Goal: Transaction & Acquisition: Obtain resource

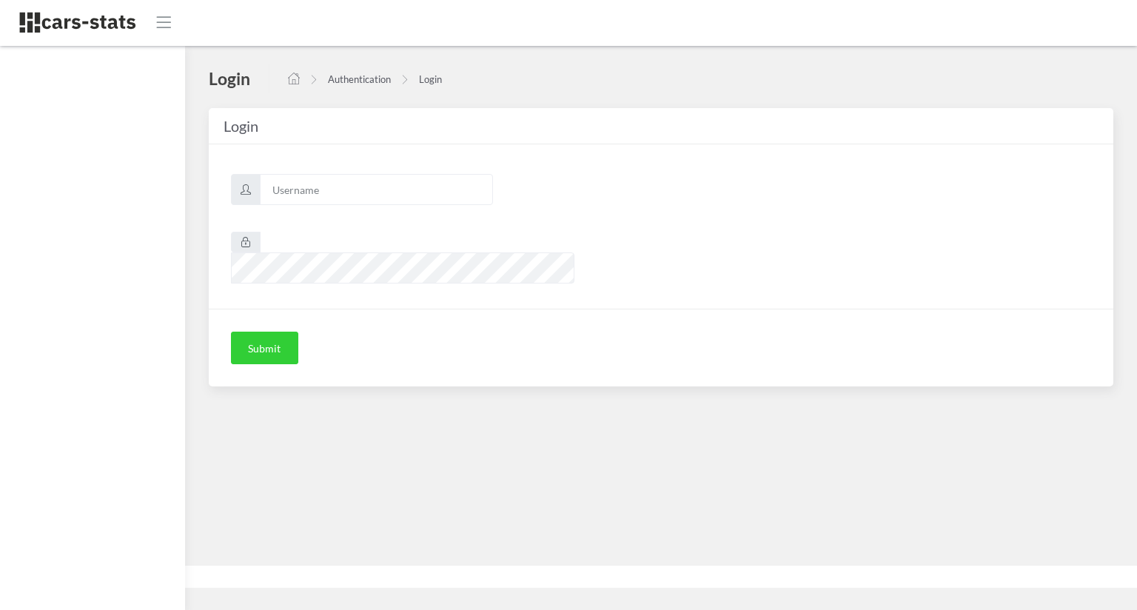
scroll to position [15, 15]
type input "skoda"
click at [286, 332] on button "Submit" at bounding box center [264, 348] width 67 height 33
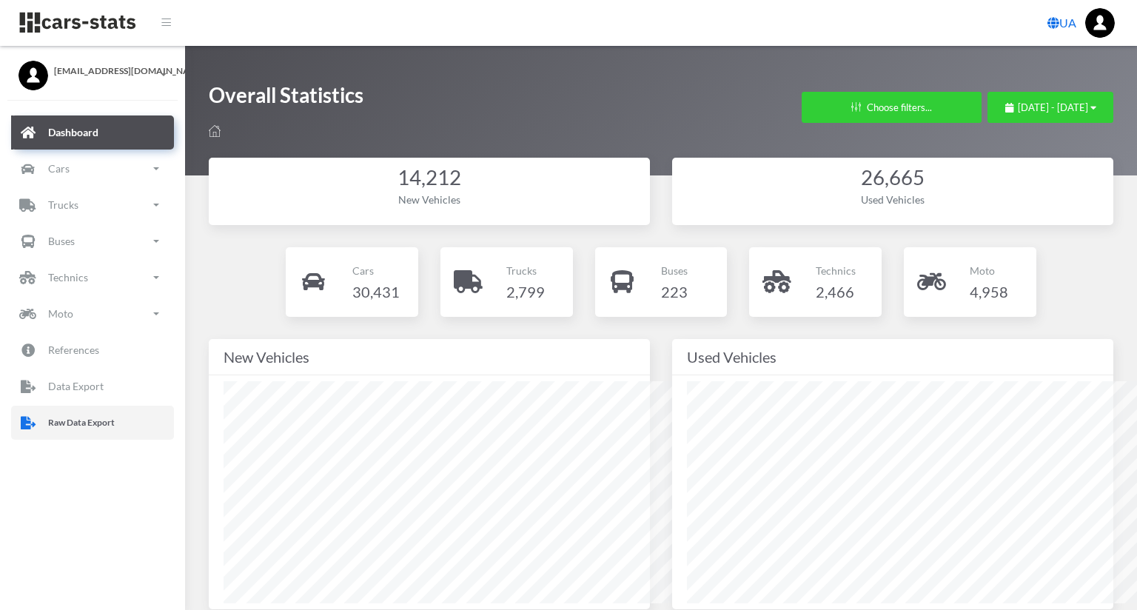
click at [101, 409] on link "Raw Data Export" at bounding box center [92, 423] width 163 height 34
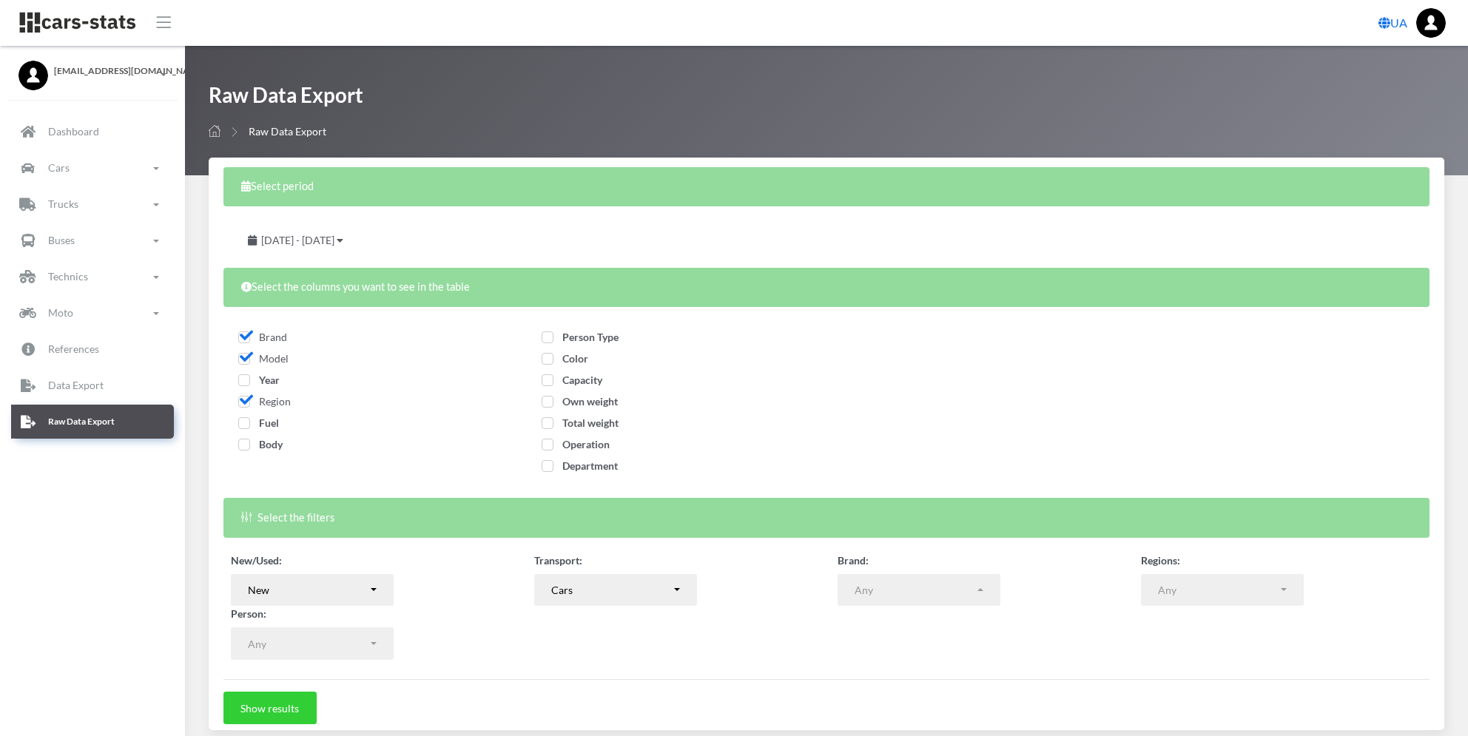
select select
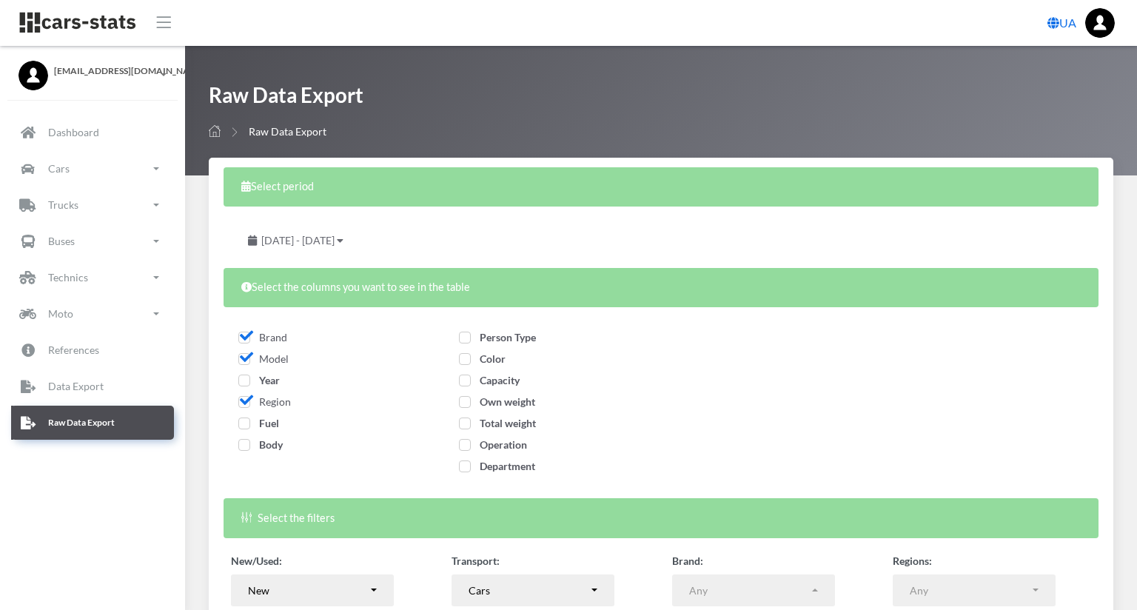
click at [334, 235] on span "August 19, 2025 - September 18, 2025" at bounding box center [297, 240] width 73 height 13
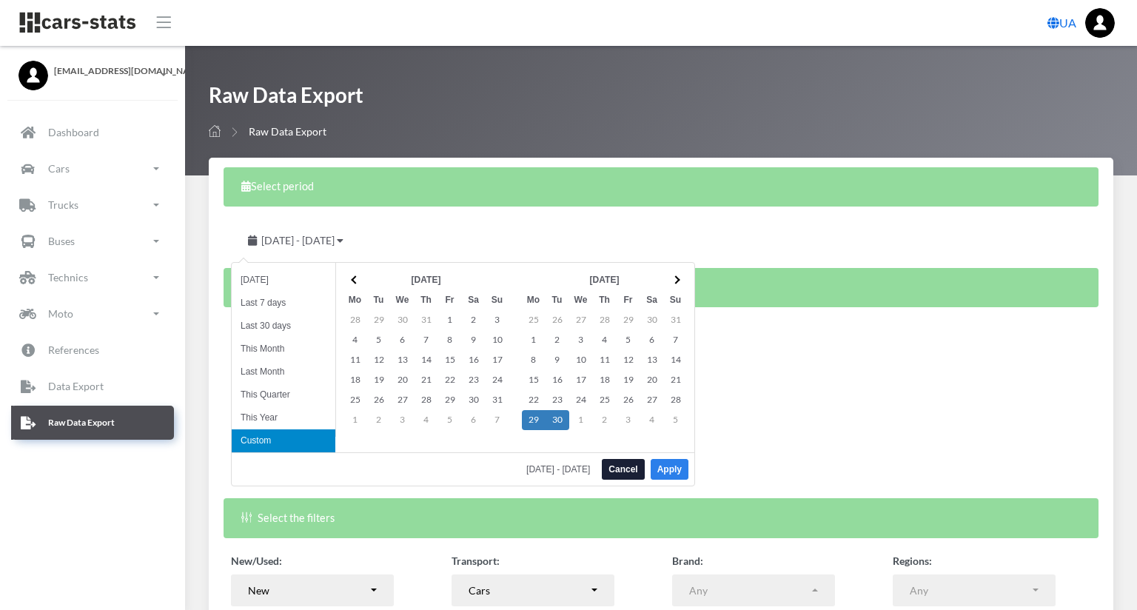
click at [663, 471] on button "Apply" at bounding box center [669, 469] width 38 height 21
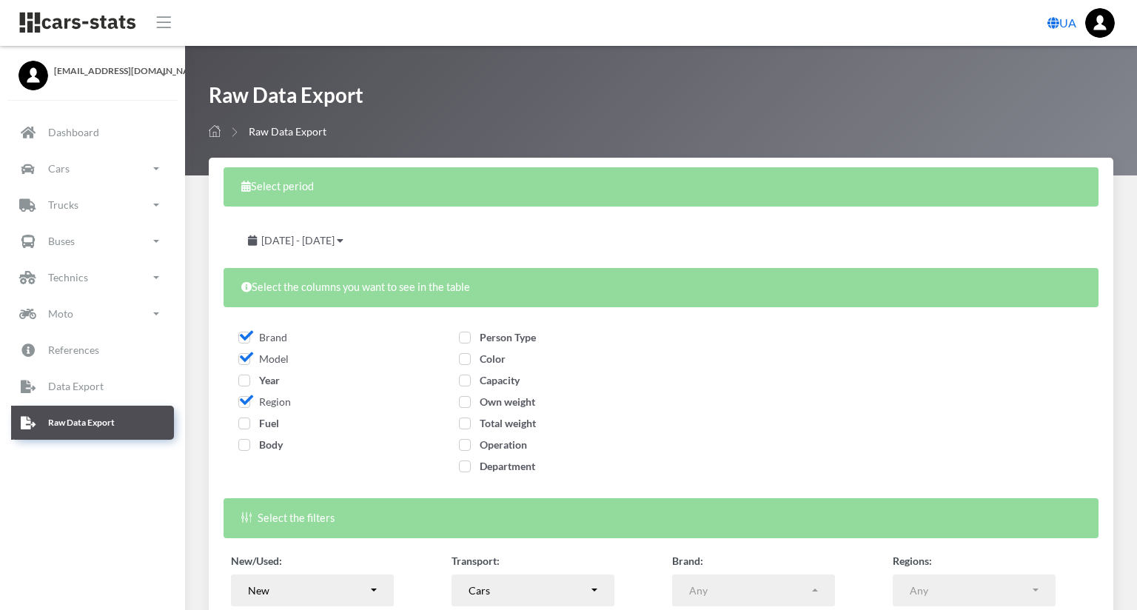
click at [242, 426] on span "Fuel" at bounding box center [258, 423] width 41 height 13
checkbox input "true"
click at [249, 446] on span "Body" at bounding box center [260, 444] width 44 height 13
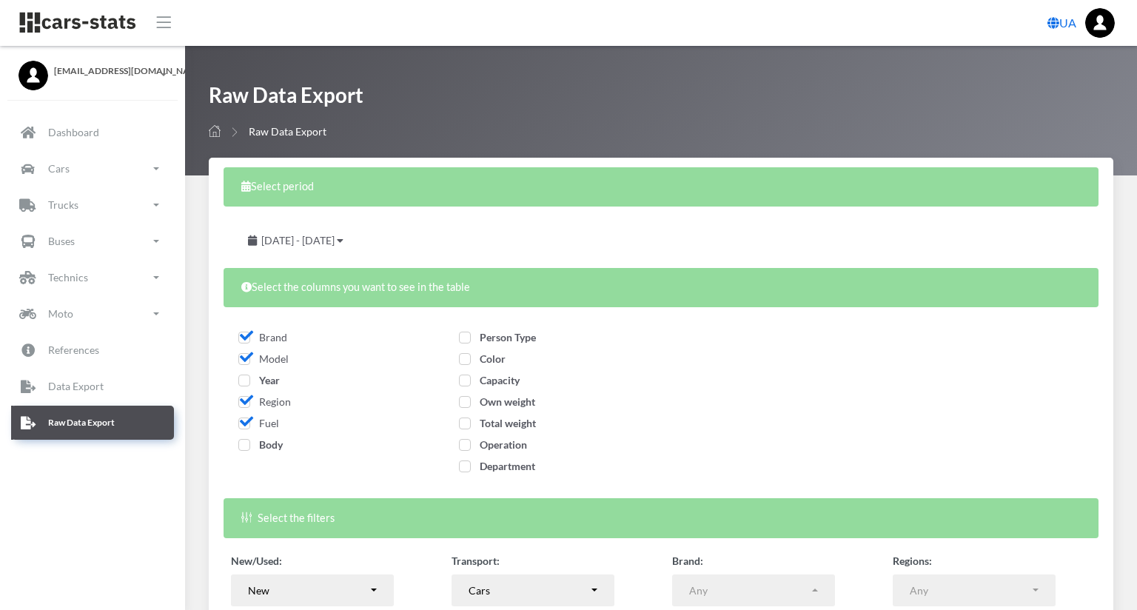
checkbox input "true"
click at [536, 332] on span "Person Type" at bounding box center [497, 337] width 77 height 13
checkbox input "true"
click at [505, 362] on span "Color" at bounding box center [482, 358] width 47 height 13
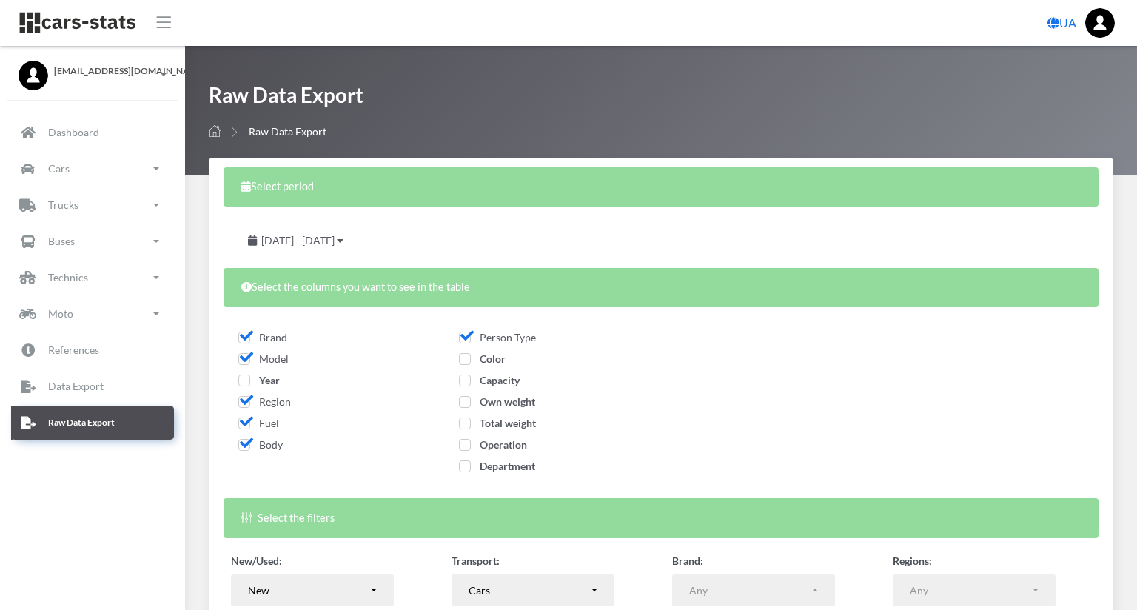
checkbox input "true"
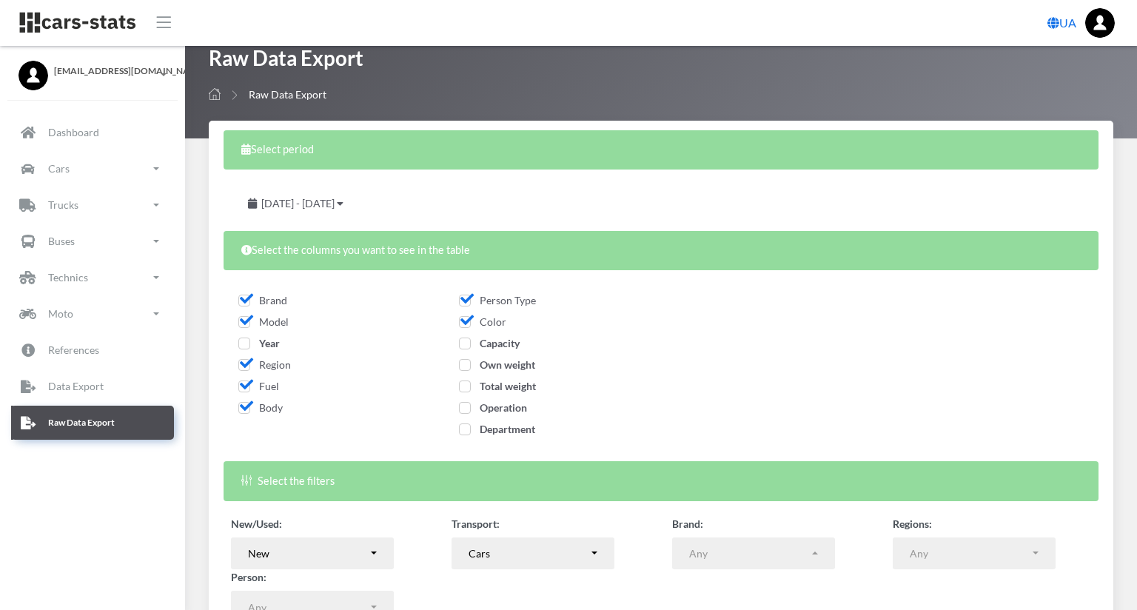
scroll to position [57, 0]
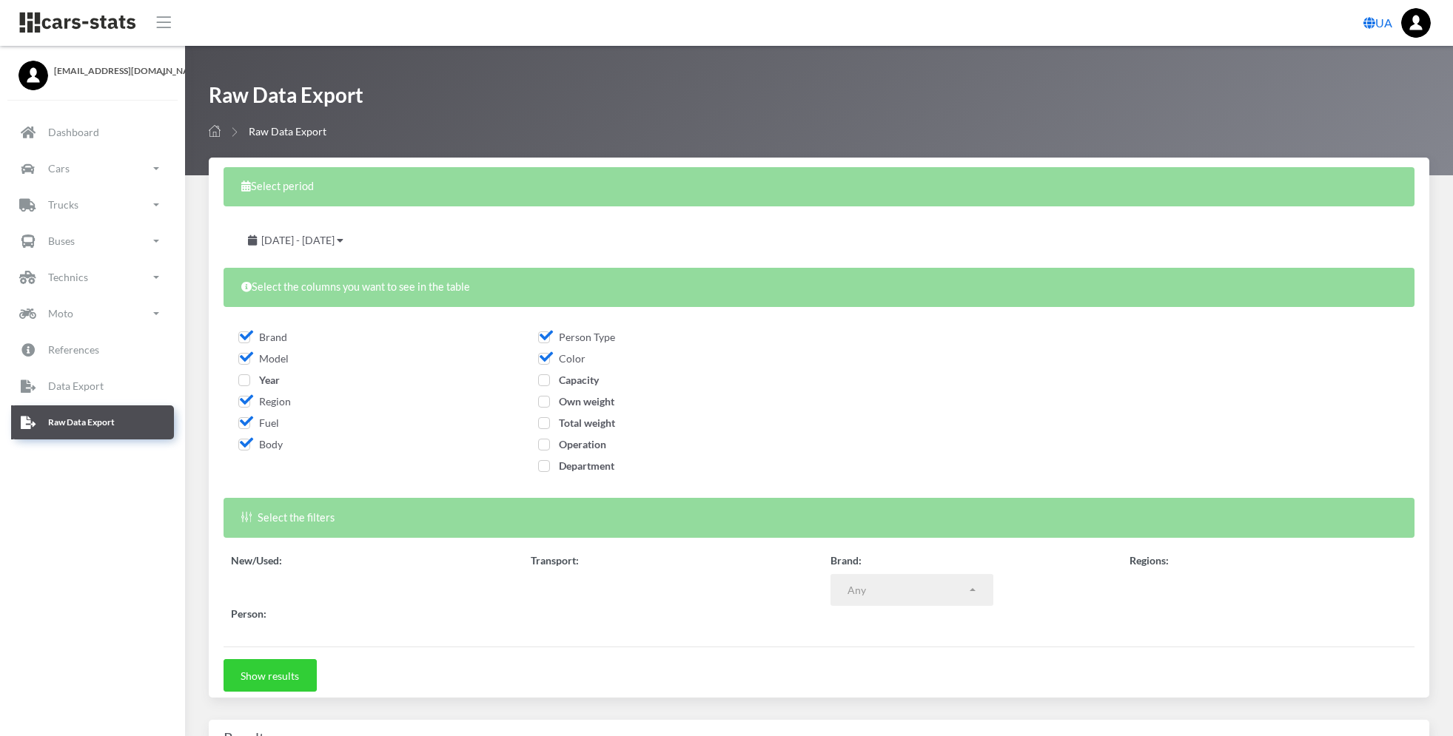
select select
select select "50"
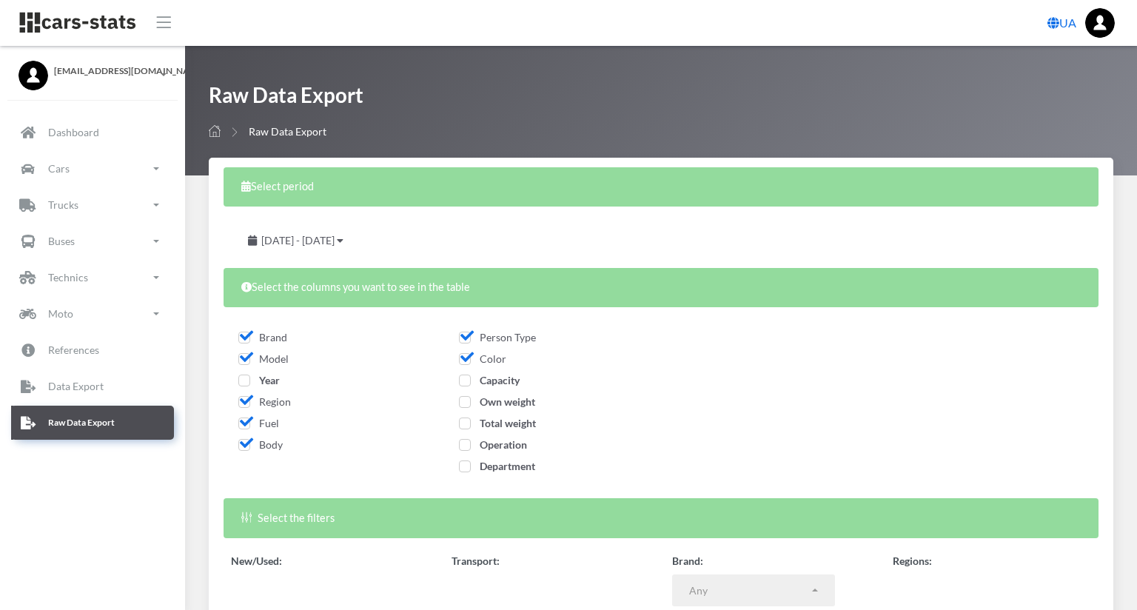
scroll to position [15, 15]
select select
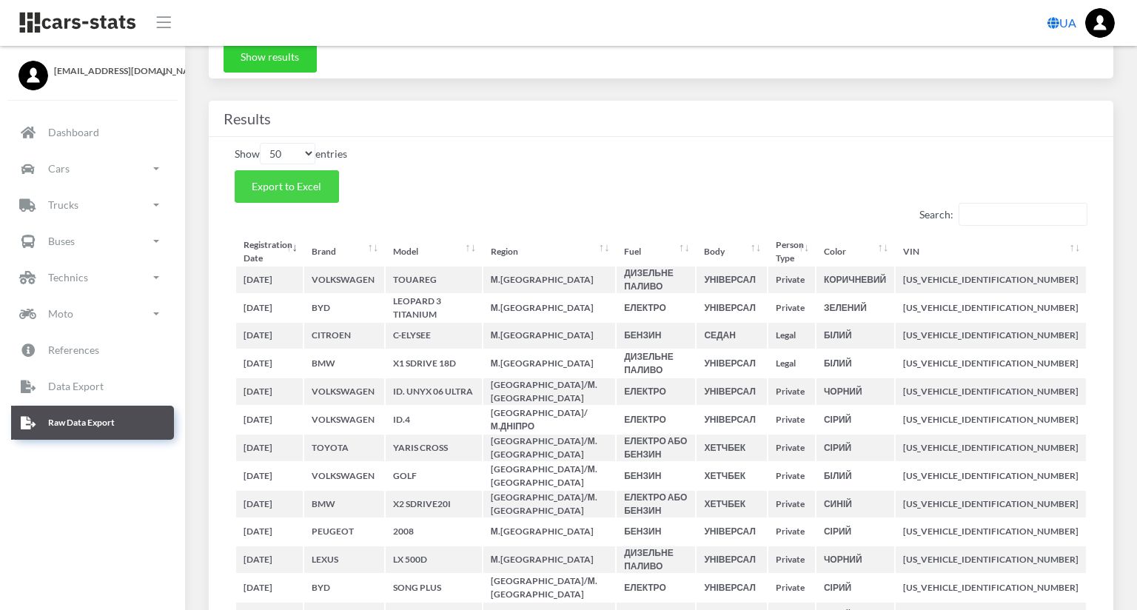
scroll to position [493, 0]
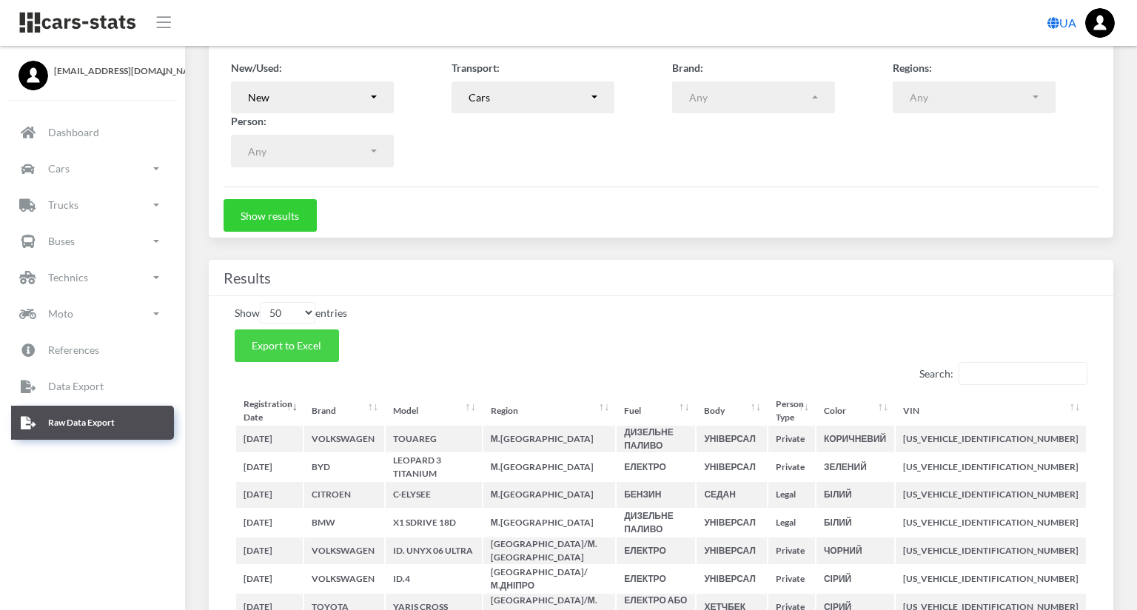
click at [293, 347] on span "Export to Excel" at bounding box center [287, 345] width 70 height 13
click at [1113, 266] on div "Results" at bounding box center [661, 278] width 904 height 36
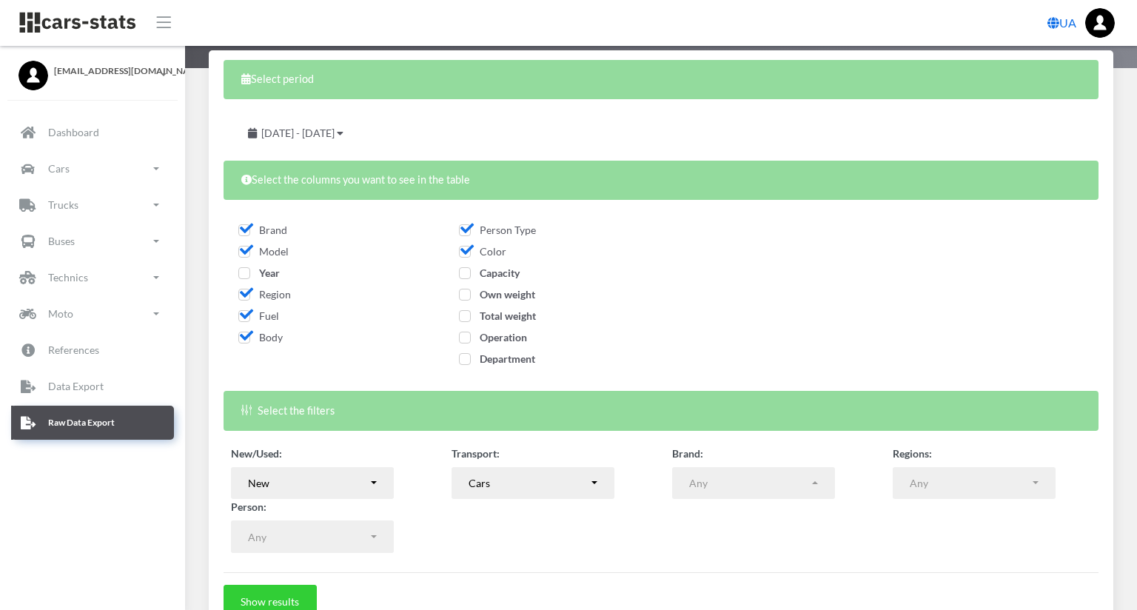
scroll to position [0, 0]
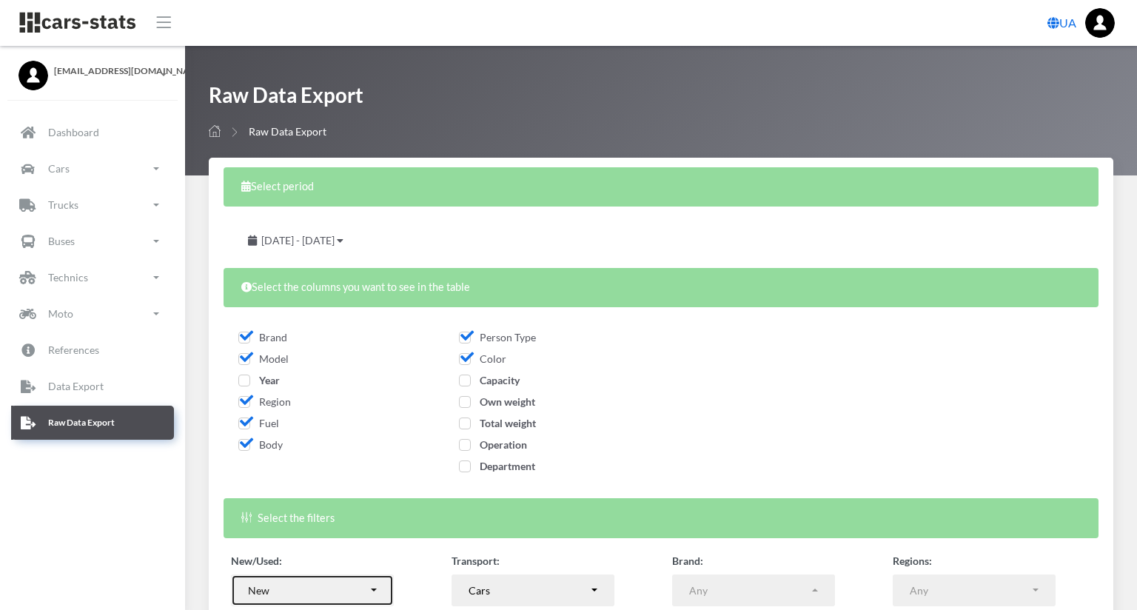
click at [347, 595] on div "New" at bounding box center [308, 590] width 120 height 16
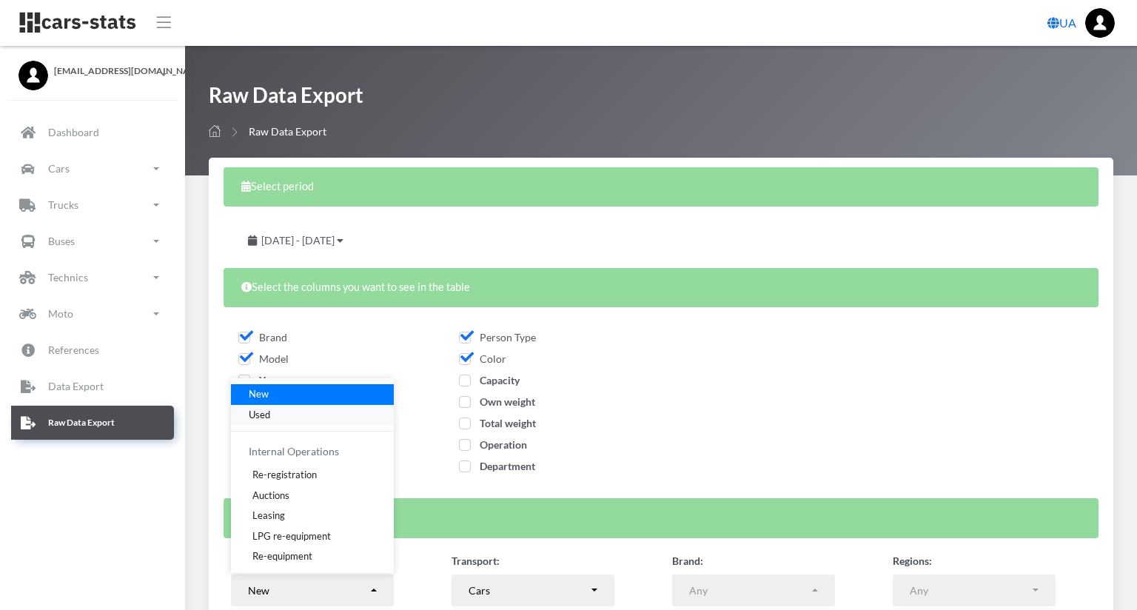
click at [297, 414] on link "Used" at bounding box center [312, 414] width 163 height 21
select select "used-import"
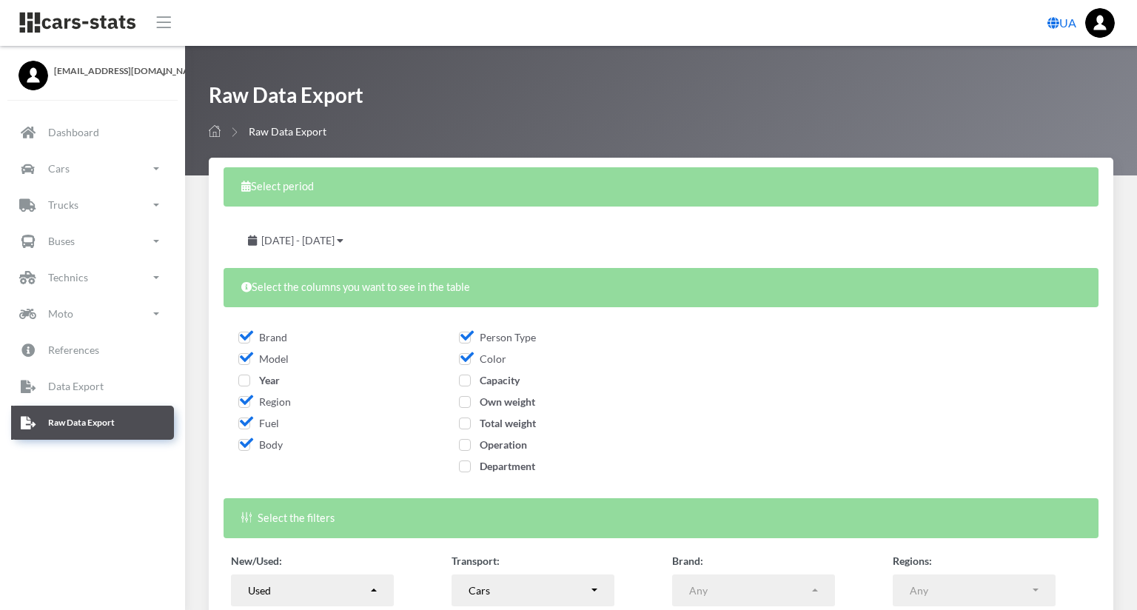
click at [527, 438] on span "Operation" at bounding box center [493, 444] width 68 height 13
checkbox input "true"
click at [309, 728] on div "Select period September 29, 2025 - September 30, 2025 Select the columns you wa…" at bounding box center [661, 444] width 904 height 573
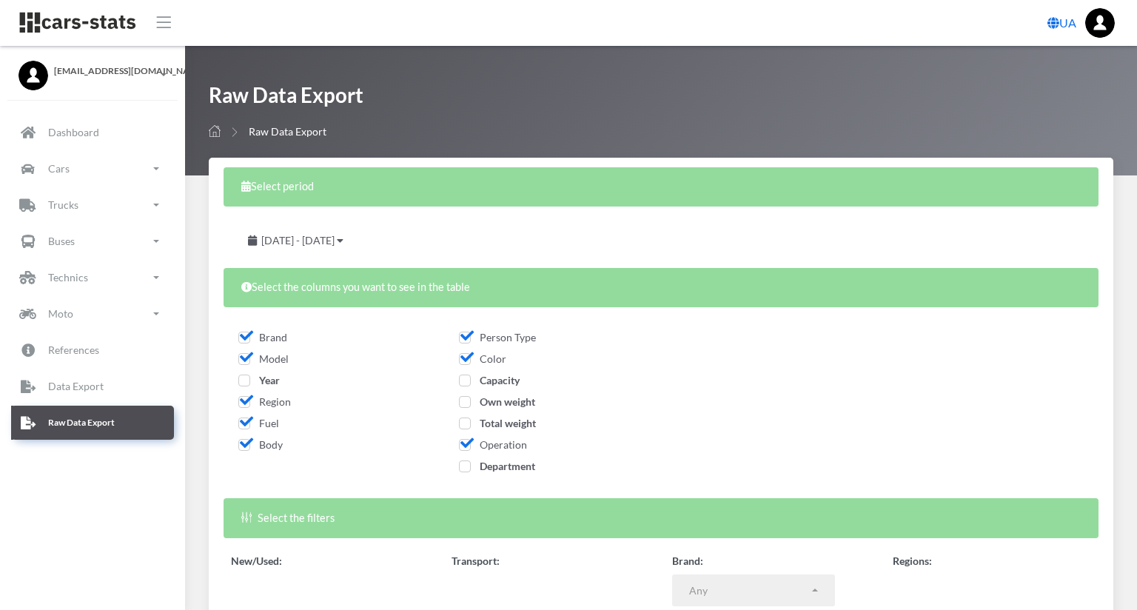
select select
select select "50"
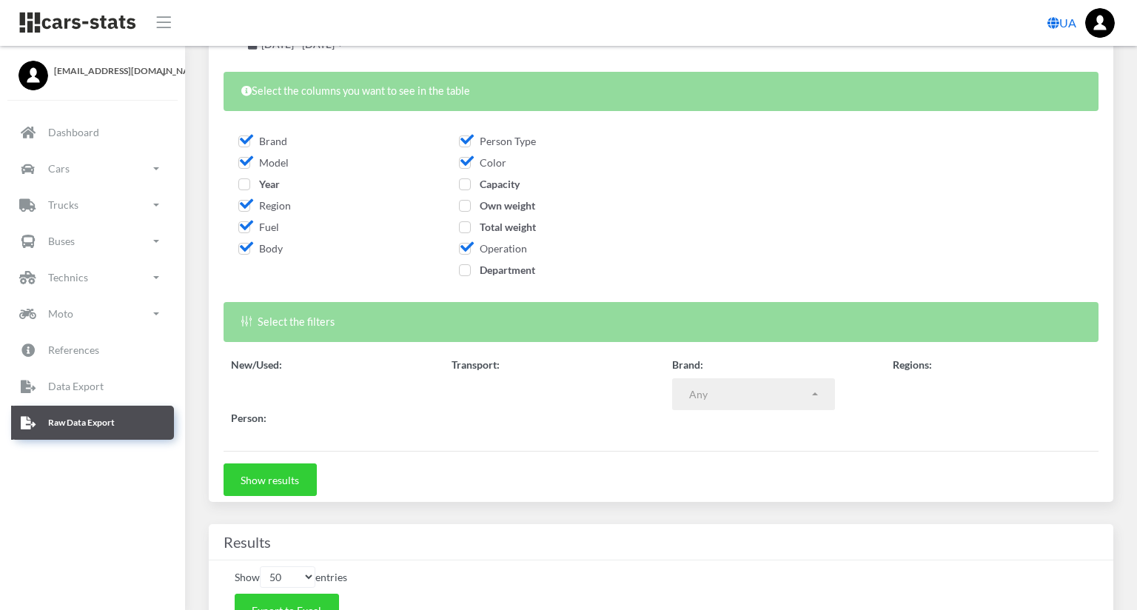
scroll to position [15, 15]
select select
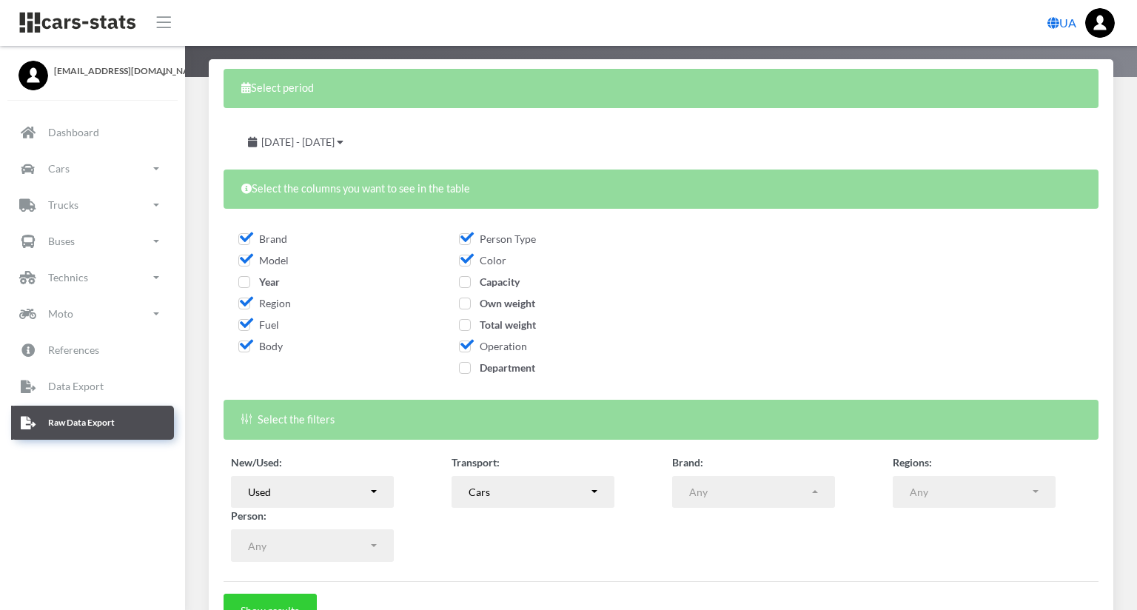
scroll to position [493, 0]
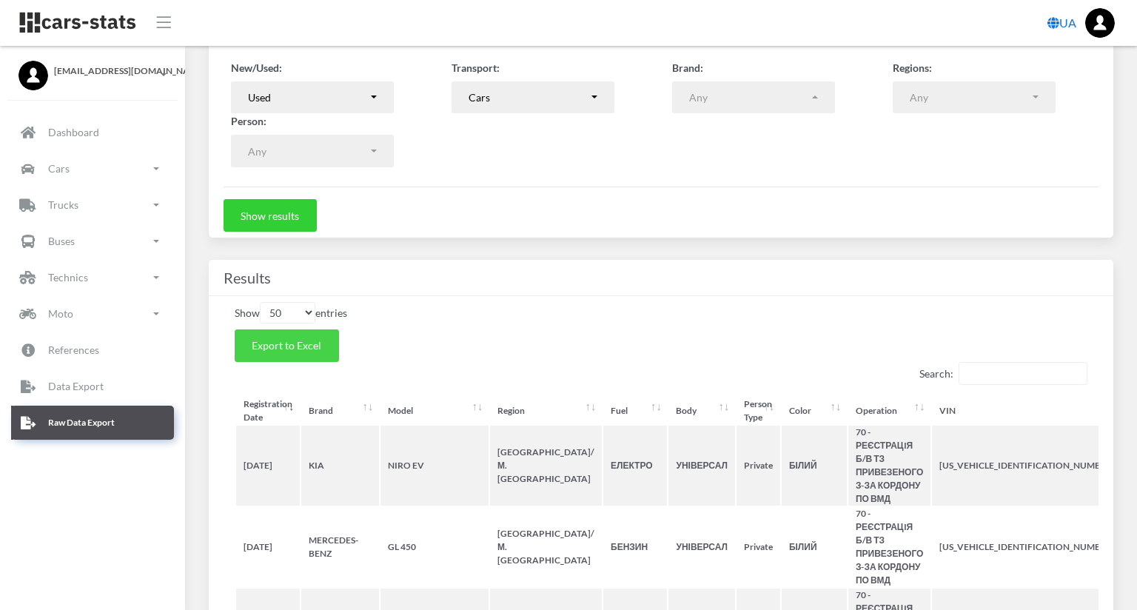
click at [297, 329] on button "Export to Excel" at bounding box center [287, 345] width 104 height 33
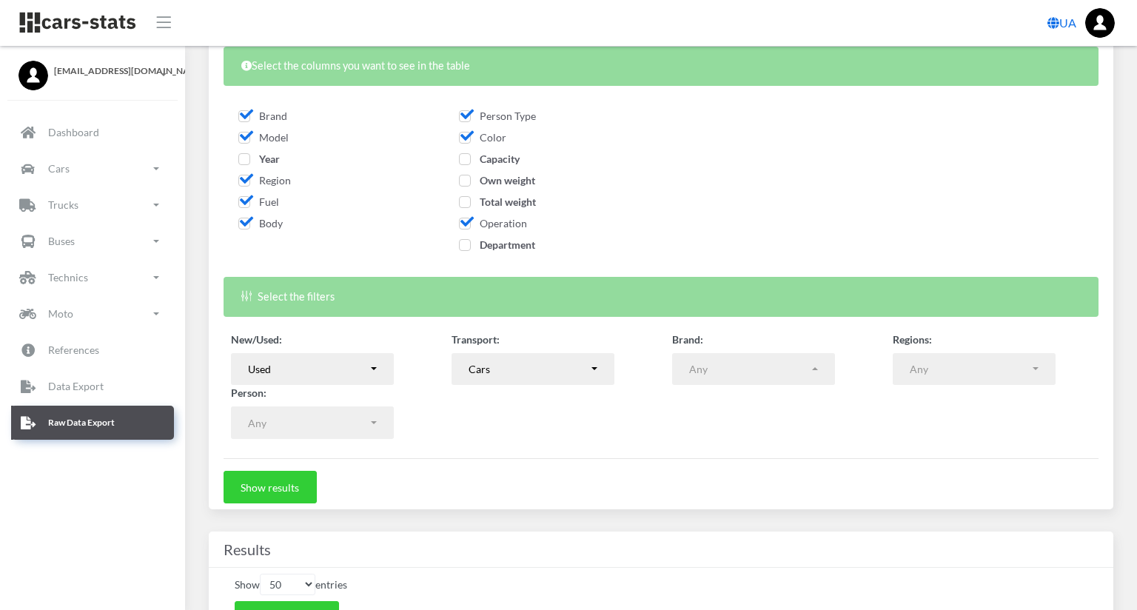
scroll to position [98, 0]
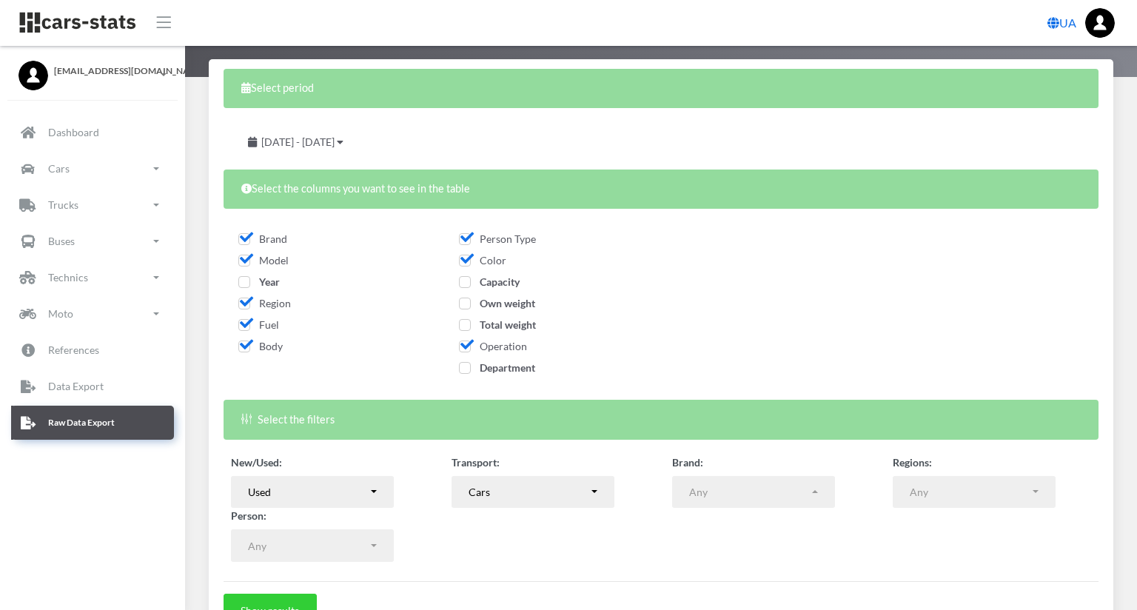
click at [527, 340] on span "Operation" at bounding box center [493, 346] width 68 height 13
checkbox input "false"
click at [250, 335] on div "Fuel" at bounding box center [330, 327] width 184 height 21
click at [246, 342] on span "Body" at bounding box center [260, 346] width 44 height 13
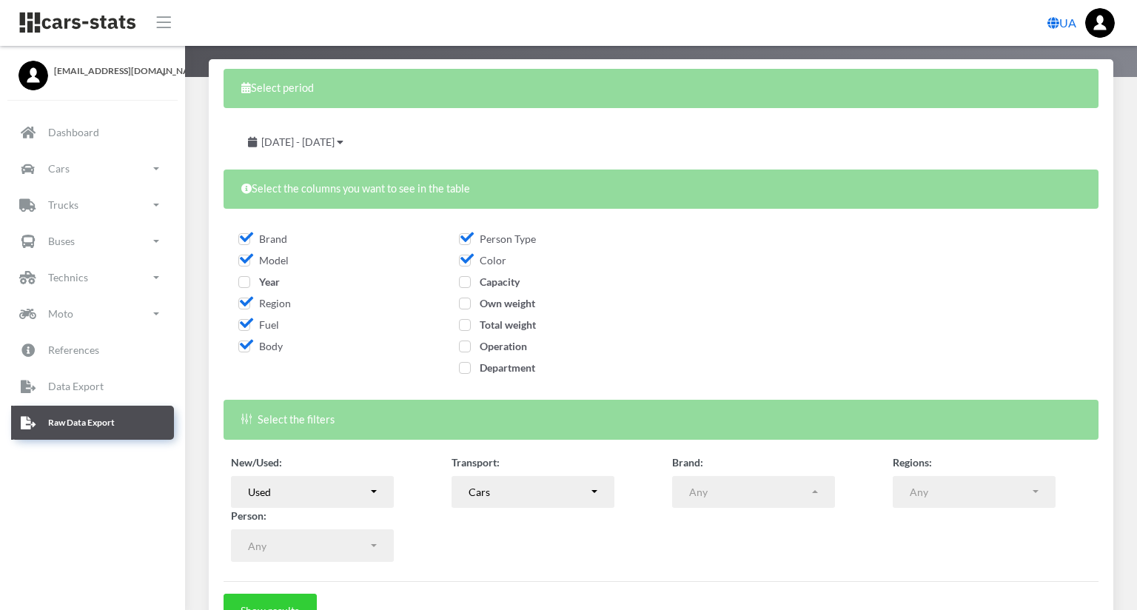
checkbox input "false"
click at [506, 255] on span "Color" at bounding box center [482, 260] width 47 height 13
checkbox input "false"
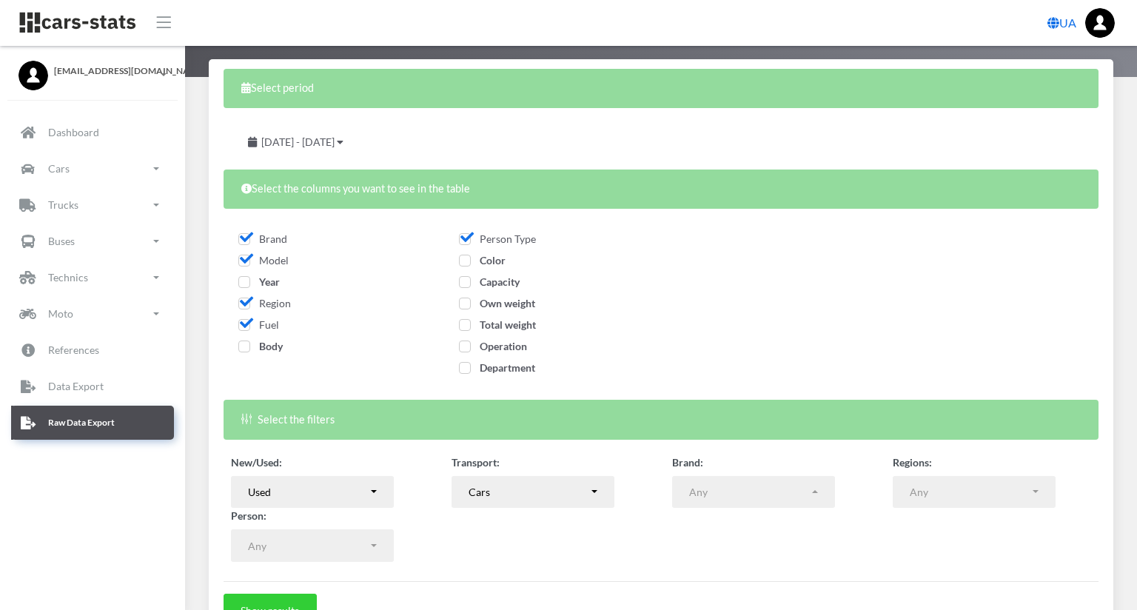
click at [520, 280] on span "Capacity" at bounding box center [489, 281] width 61 height 13
checkbox input "true"
click at [247, 322] on span "Fuel" at bounding box center [258, 324] width 41 height 13
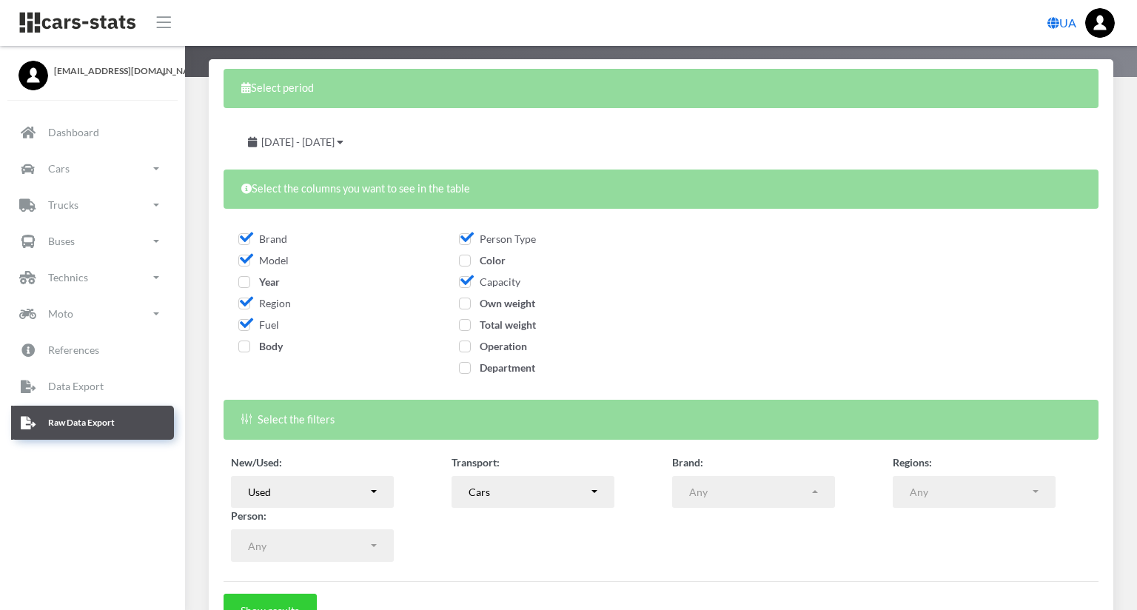
checkbox input "false"
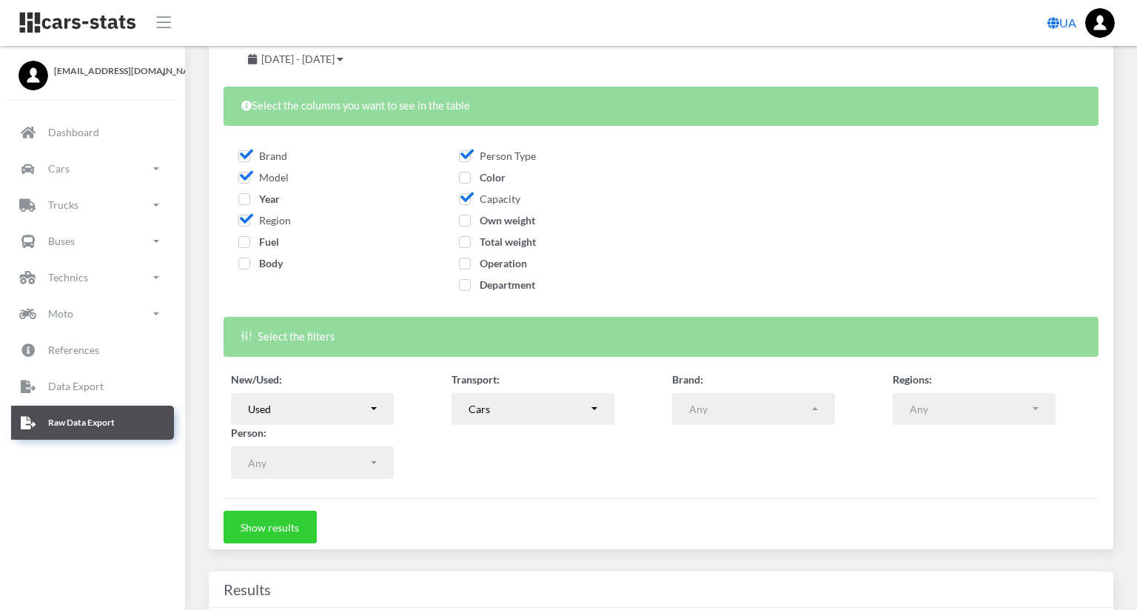
scroll to position [296, 0]
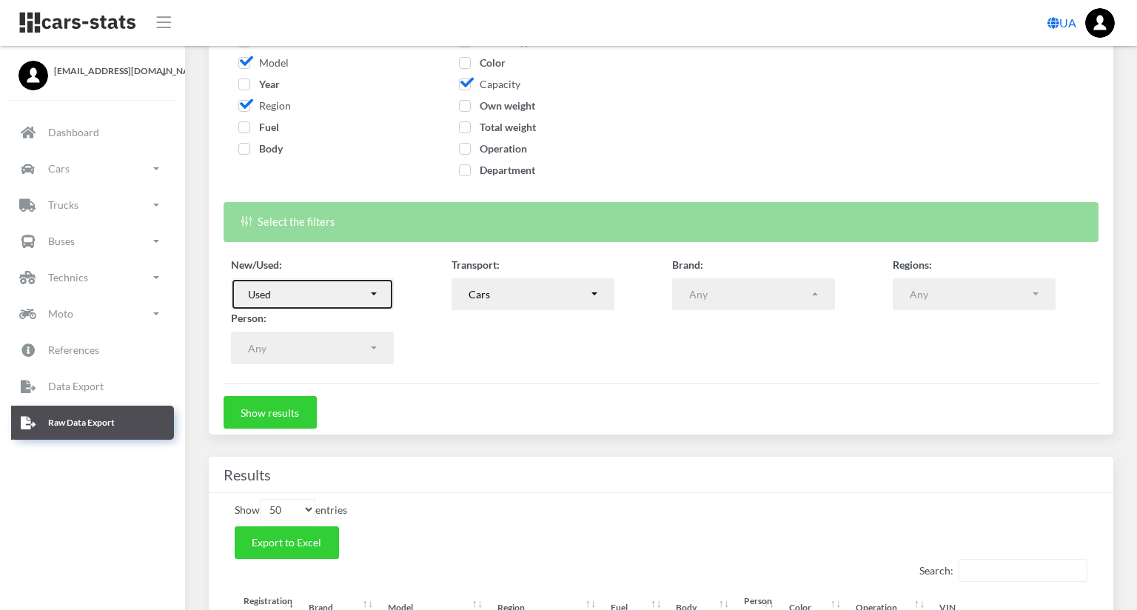
click at [362, 292] on div "Used" at bounding box center [308, 294] width 120 height 16
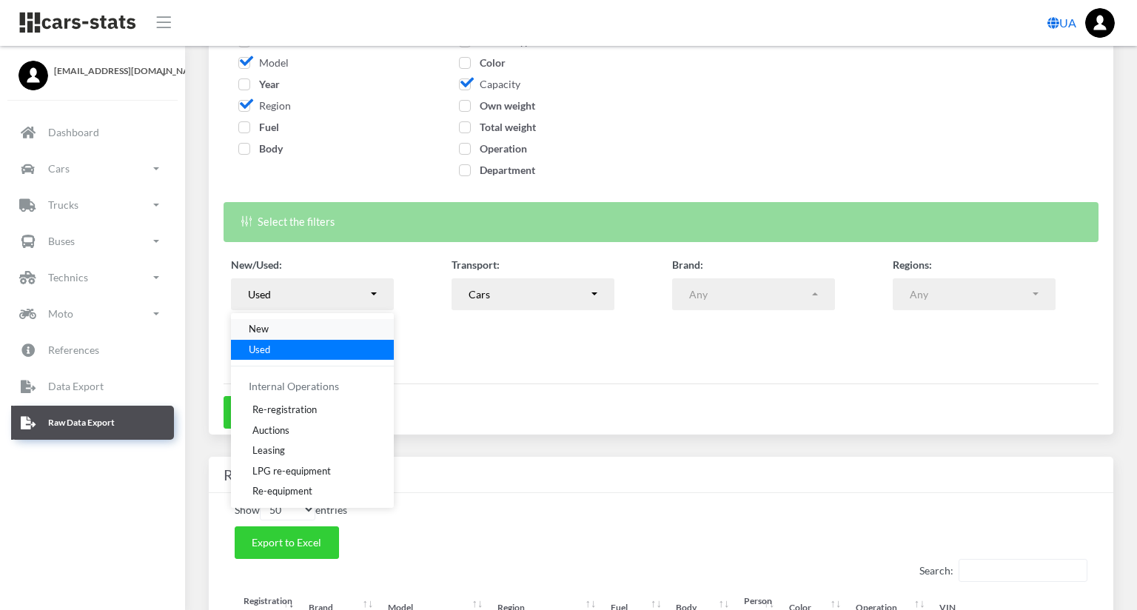
click at [302, 320] on link "New" at bounding box center [312, 329] width 163 height 21
select select "new"
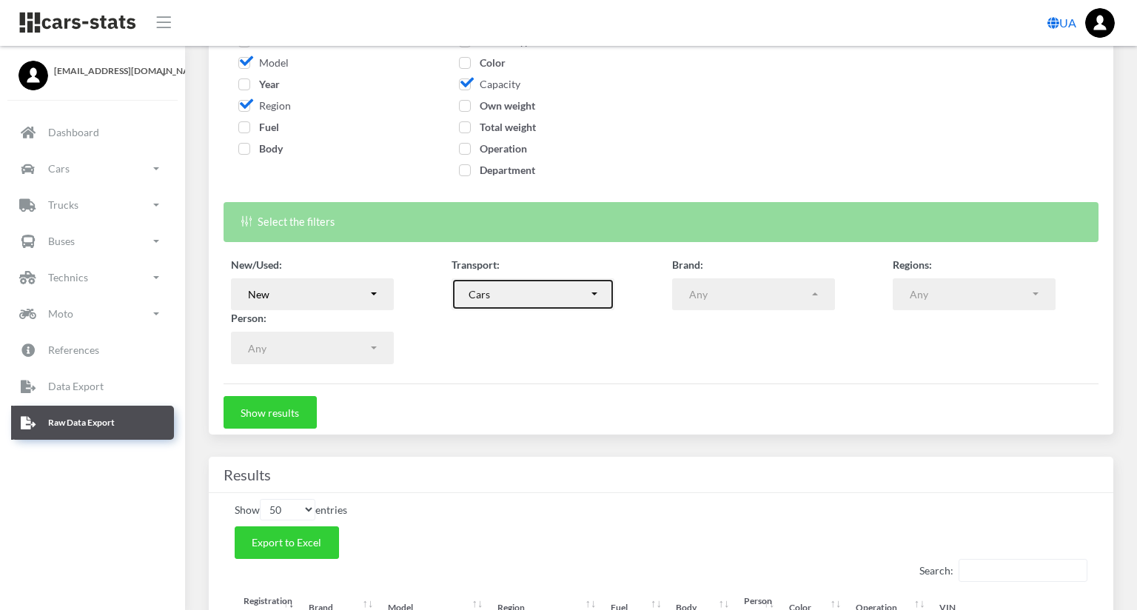
click at [588, 300] on div "Cars" at bounding box center [528, 294] width 120 height 16
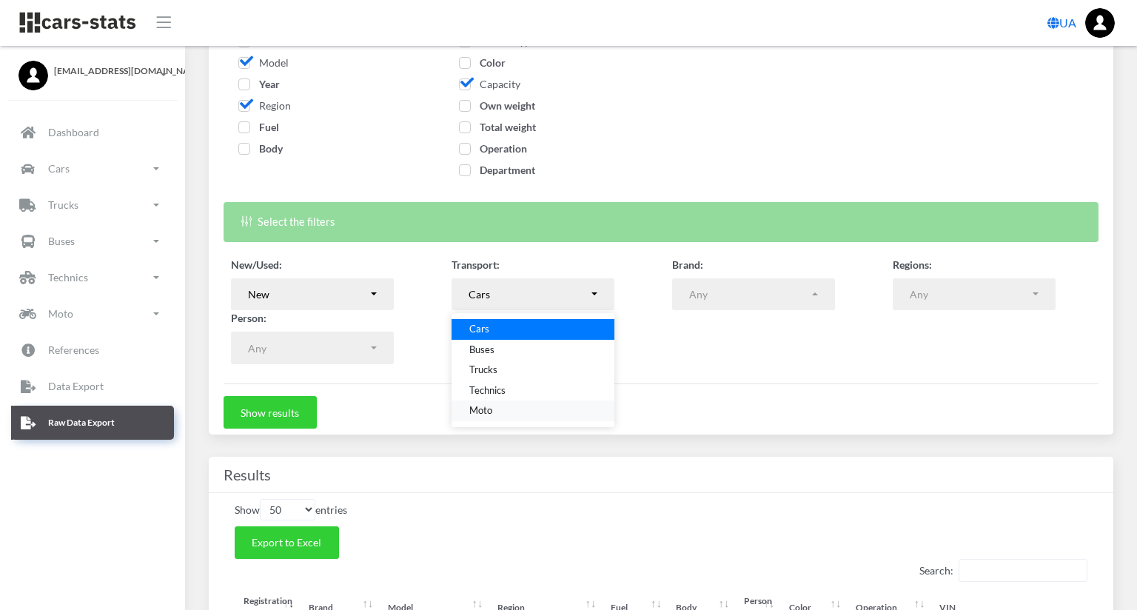
click at [594, 414] on link "Moto" at bounding box center [532, 410] width 163 height 21
select select "moto"
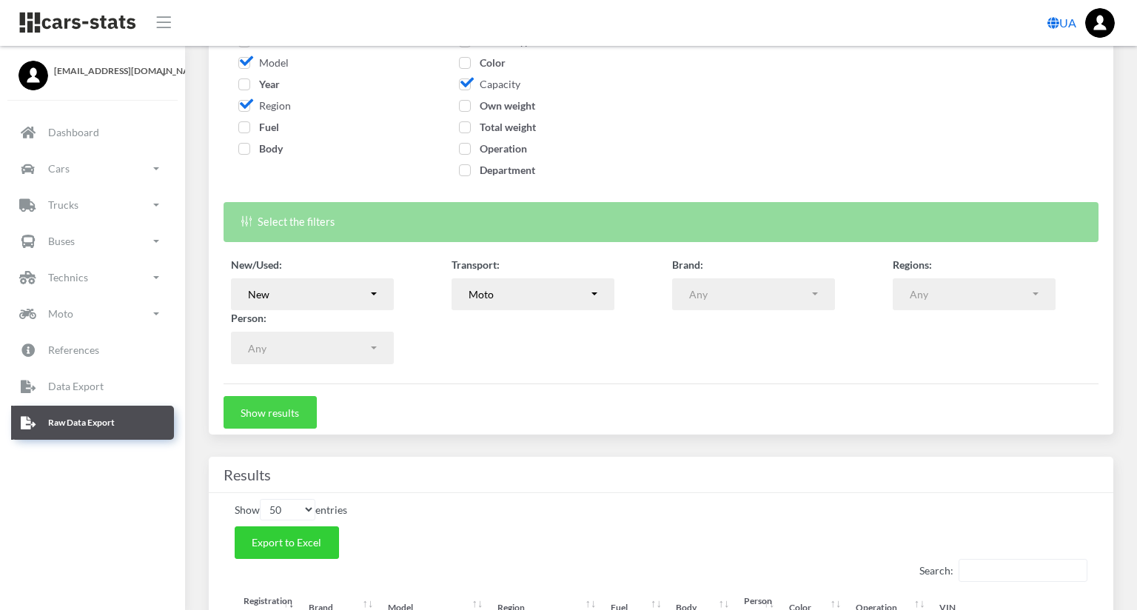
click at [299, 417] on button "Show results" at bounding box center [269, 412] width 93 height 33
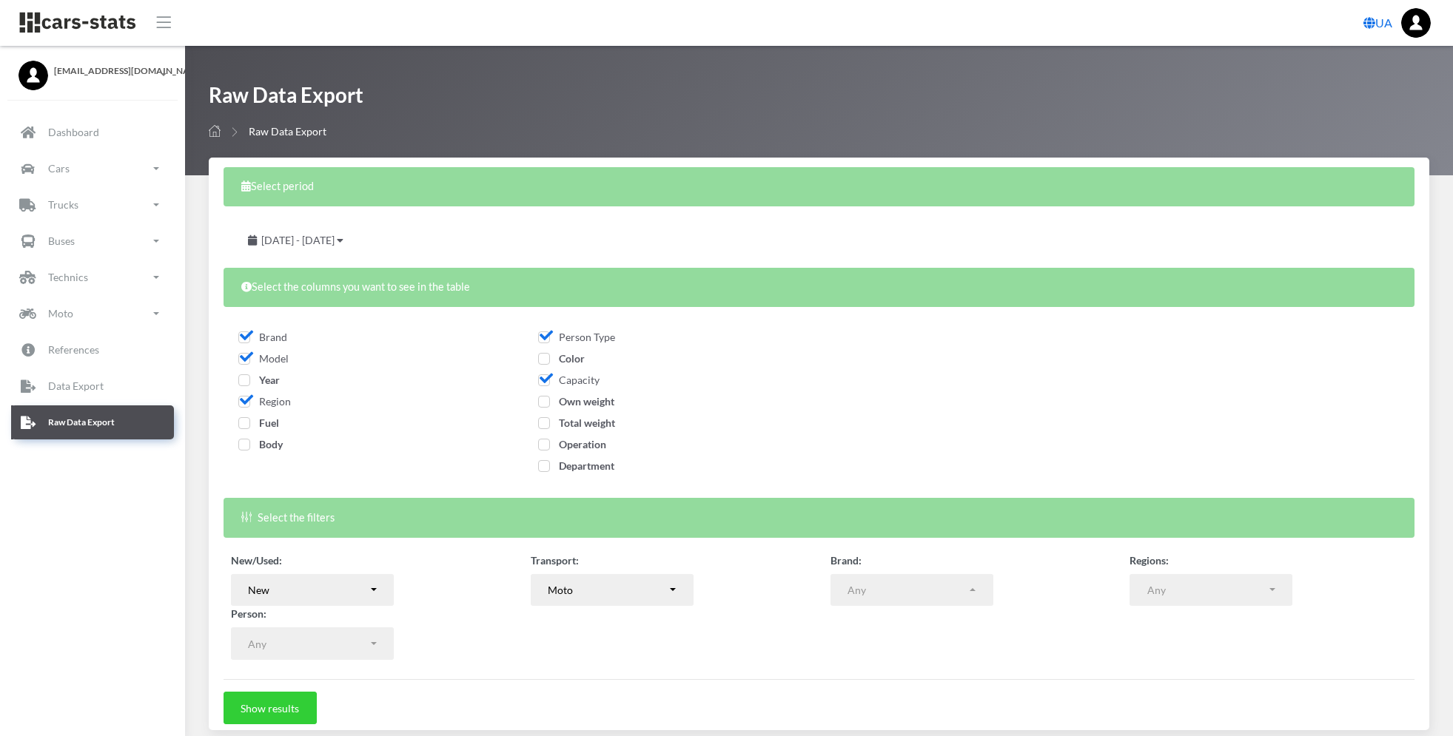
select select
select select "50"
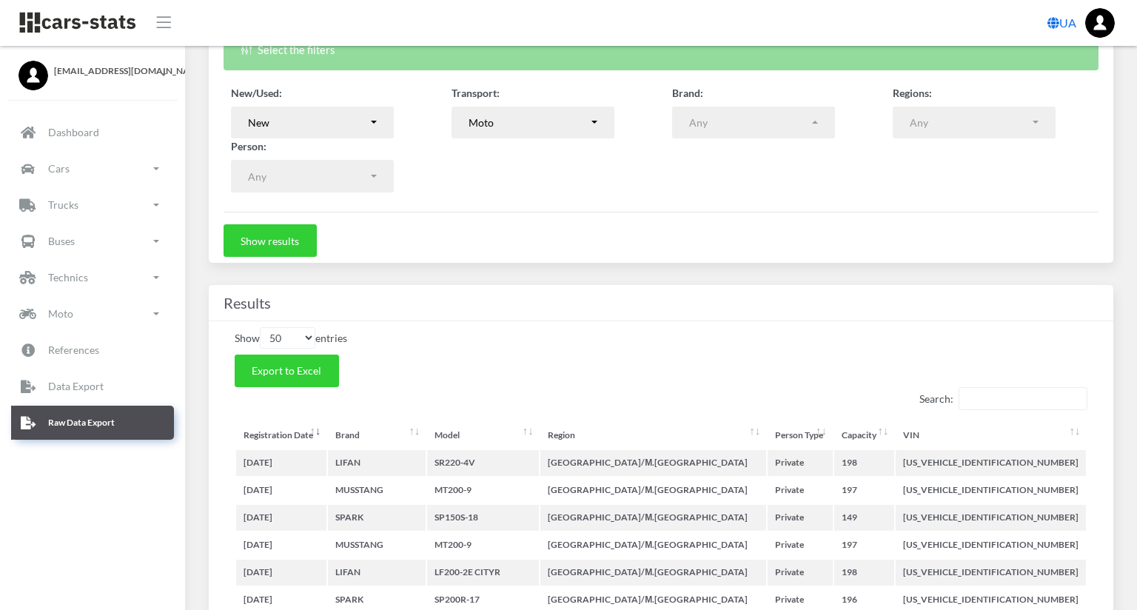
scroll to position [592, 0]
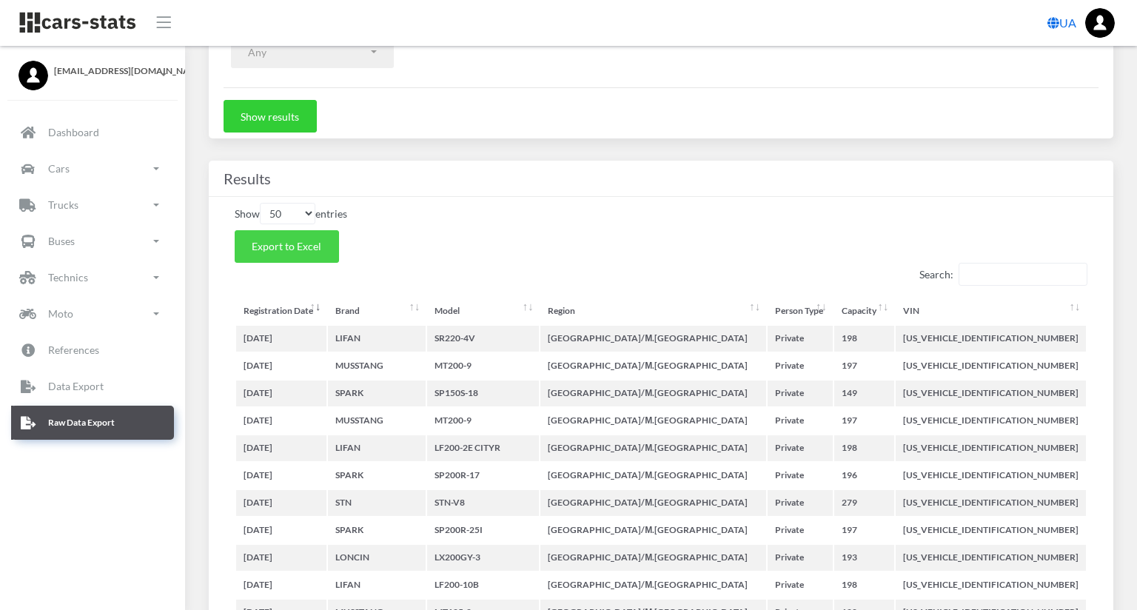
click at [295, 252] on button "Export to Excel" at bounding box center [287, 246] width 104 height 33
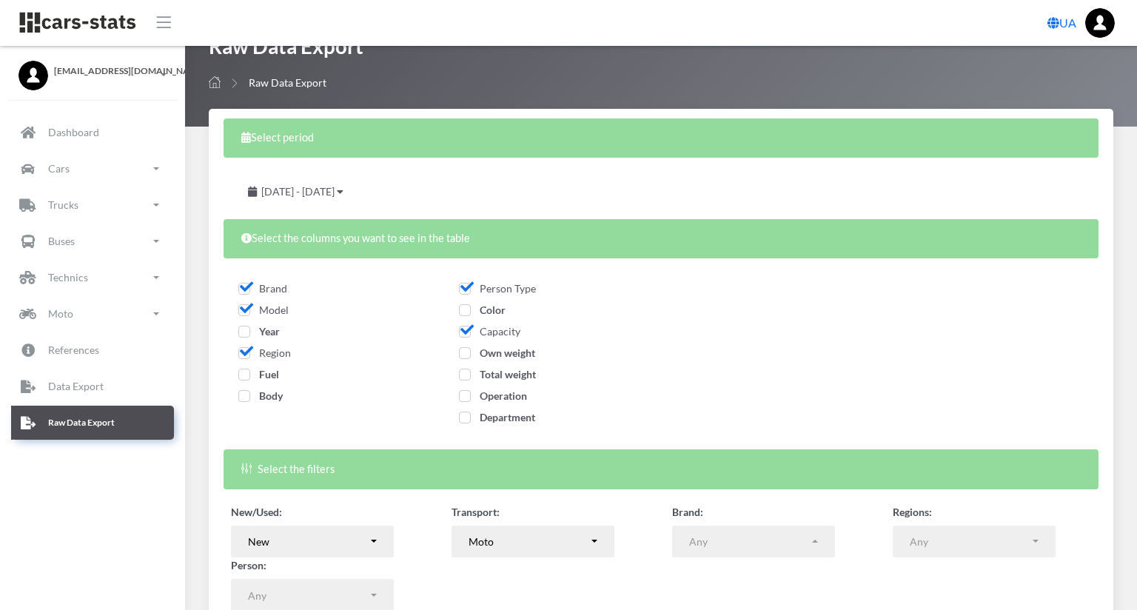
scroll to position [0, 0]
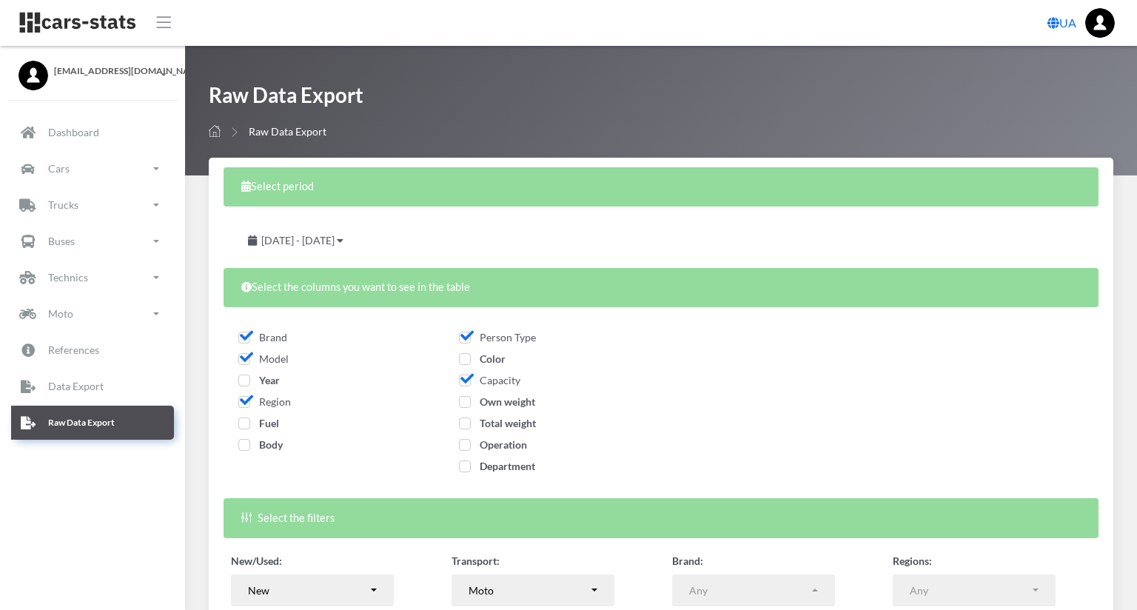
drag, startPoint x: 1394, startPoint y: 7, endPoint x: 919, endPoint y: 104, distance: 484.3
click at [919, 104] on div "Raw Data Export Raw Data Export" at bounding box center [661, 110] width 904 height 58
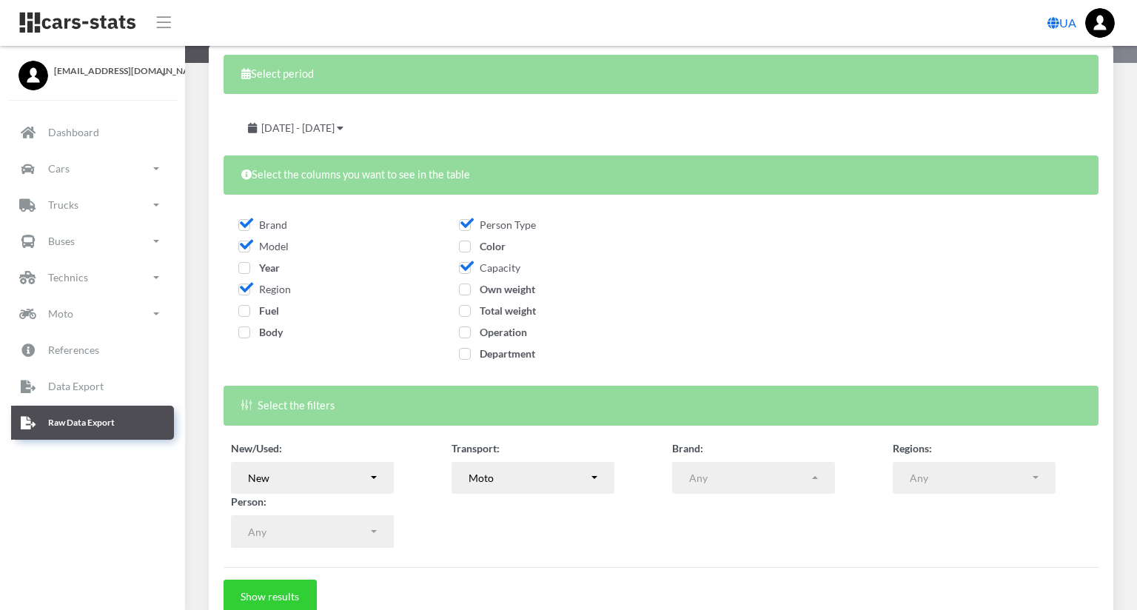
scroll to position [296, 0]
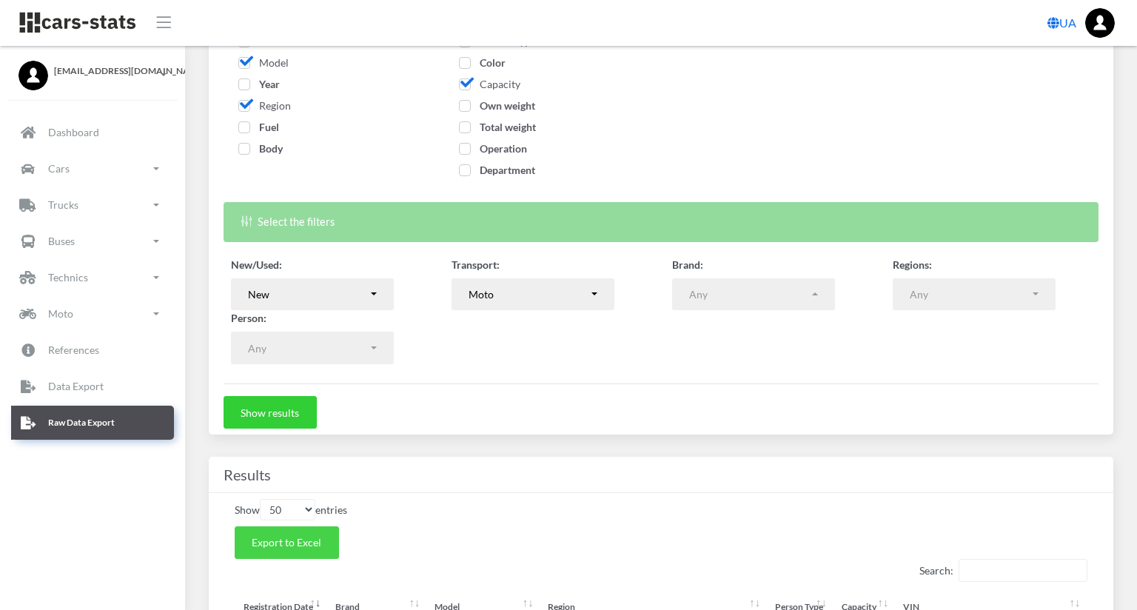
click at [292, 551] on button "Export to Excel" at bounding box center [287, 542] width 104 height 33
click at [642, 169] on div "Department" at bounding box center [551, 172] width 184 height 21
